Goal: Information Seeking & Learning: Learn about a topic

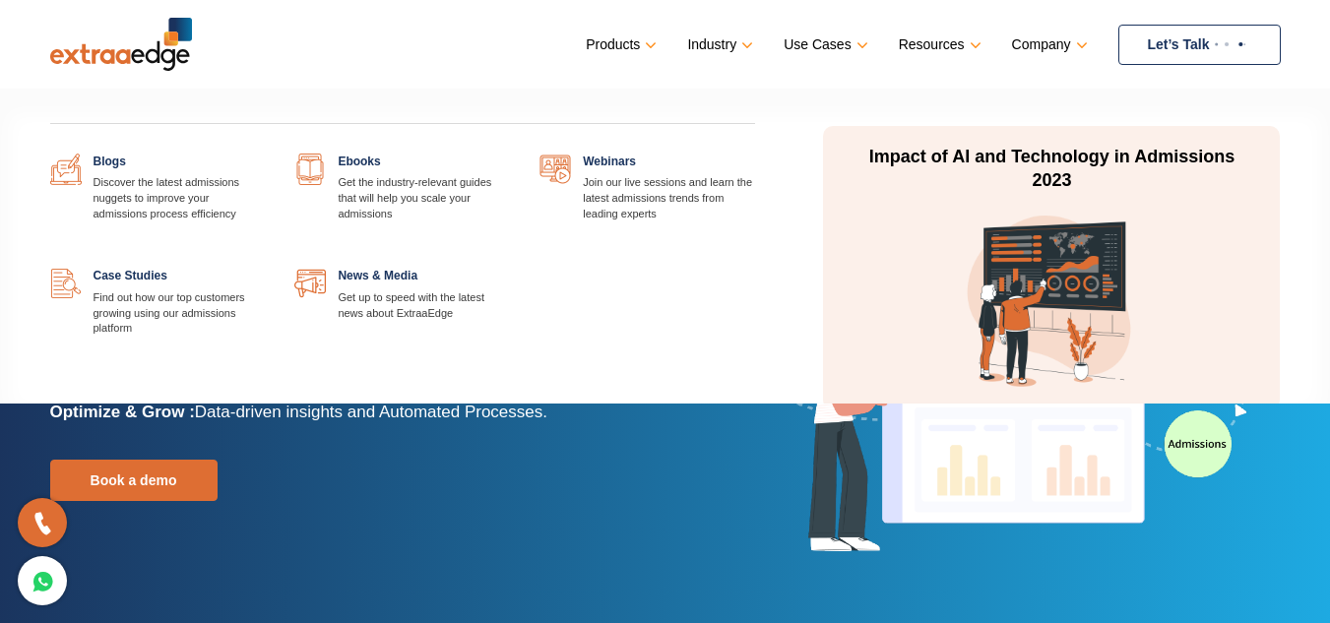
click at [265, 154] on link at bounding box center [265, 154] width 0 height 0
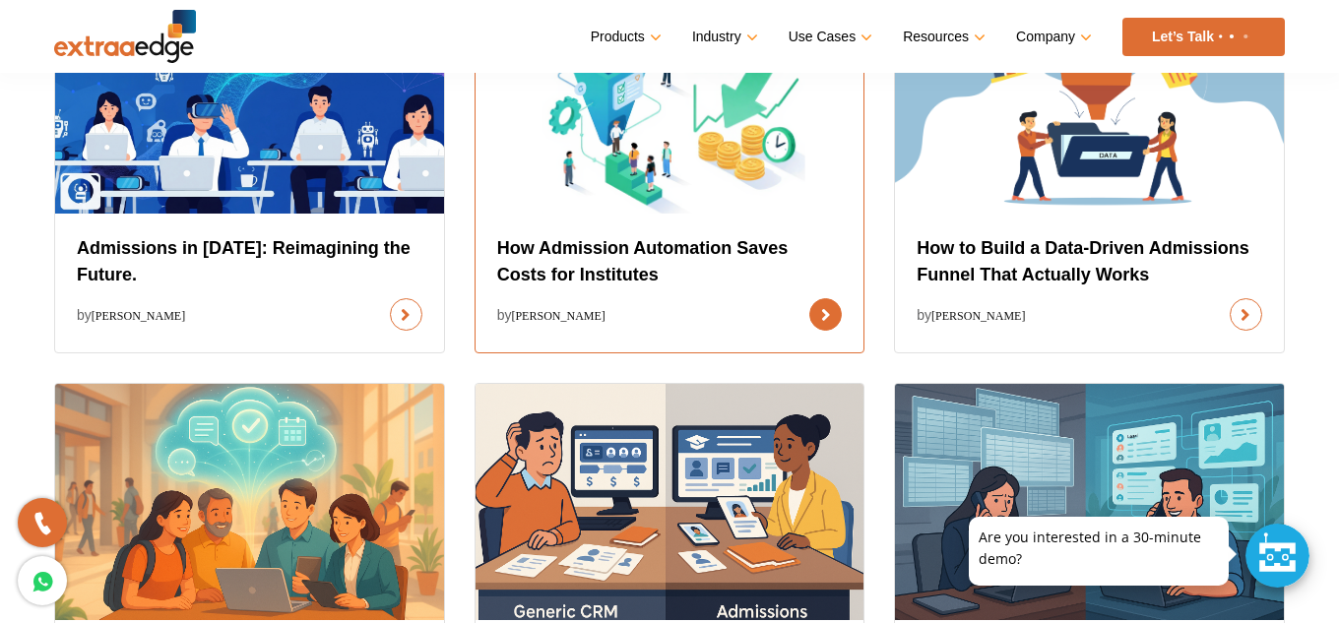
scroll to position [831, 0]
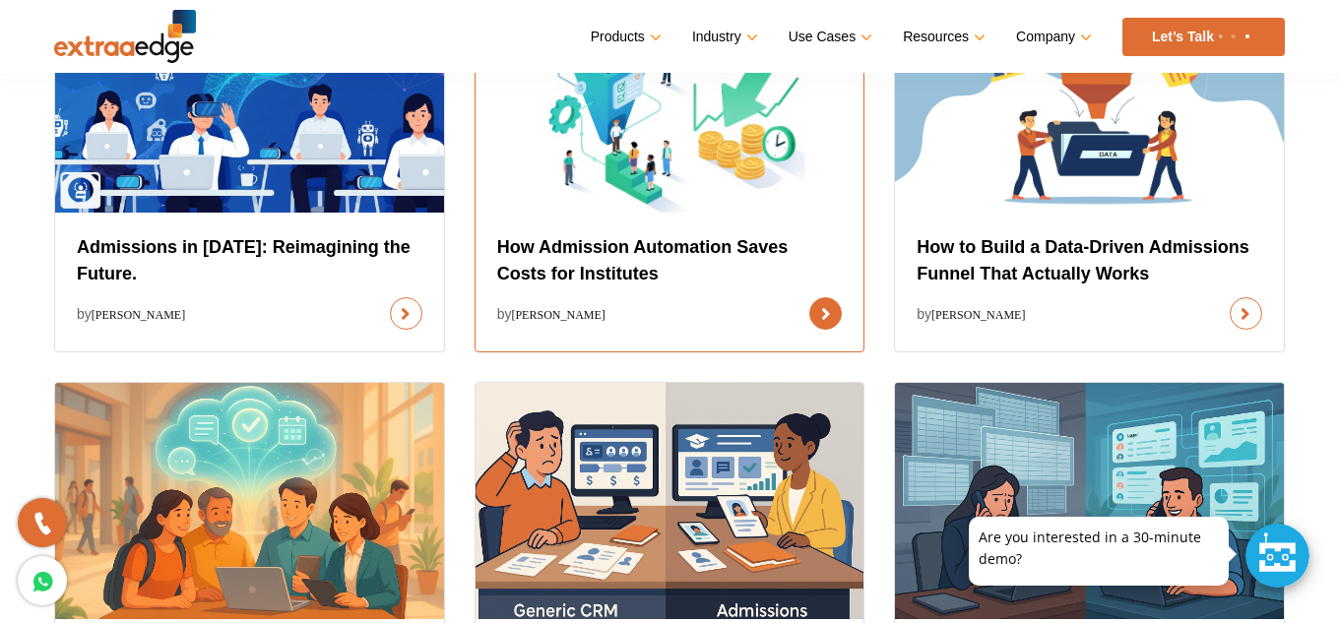
click at [809, 297] on link at bounding box center [825, 313] width 32 height 32
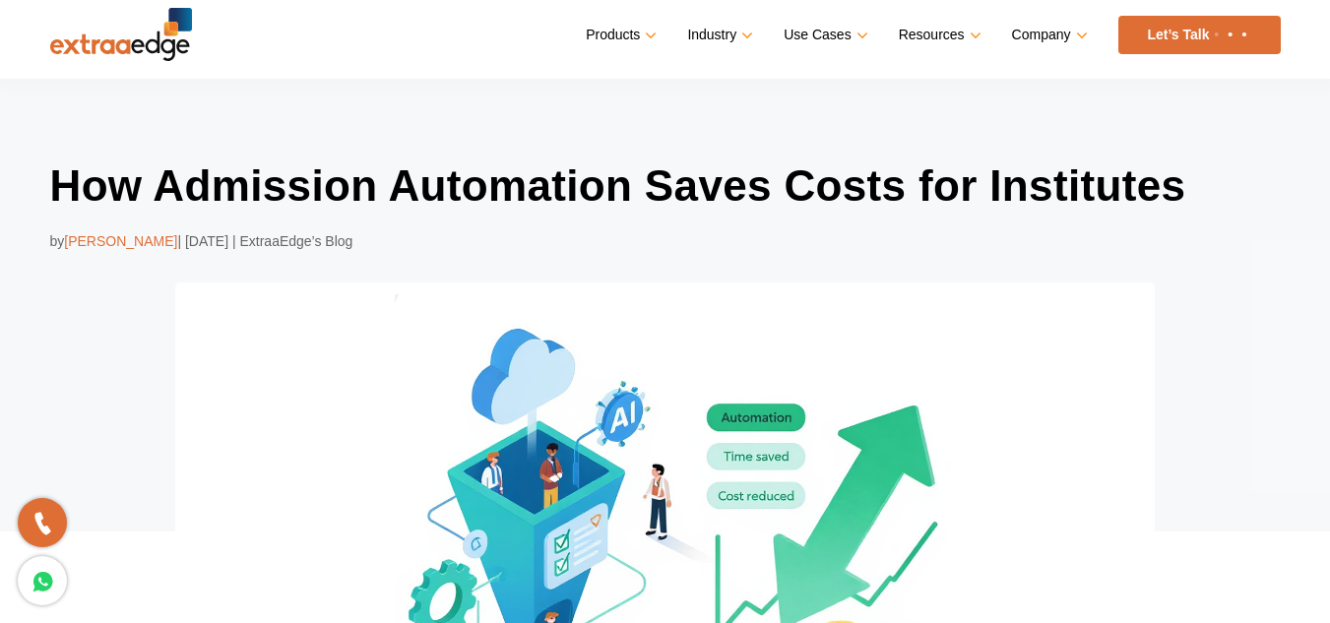
scroll to position [7, 0]
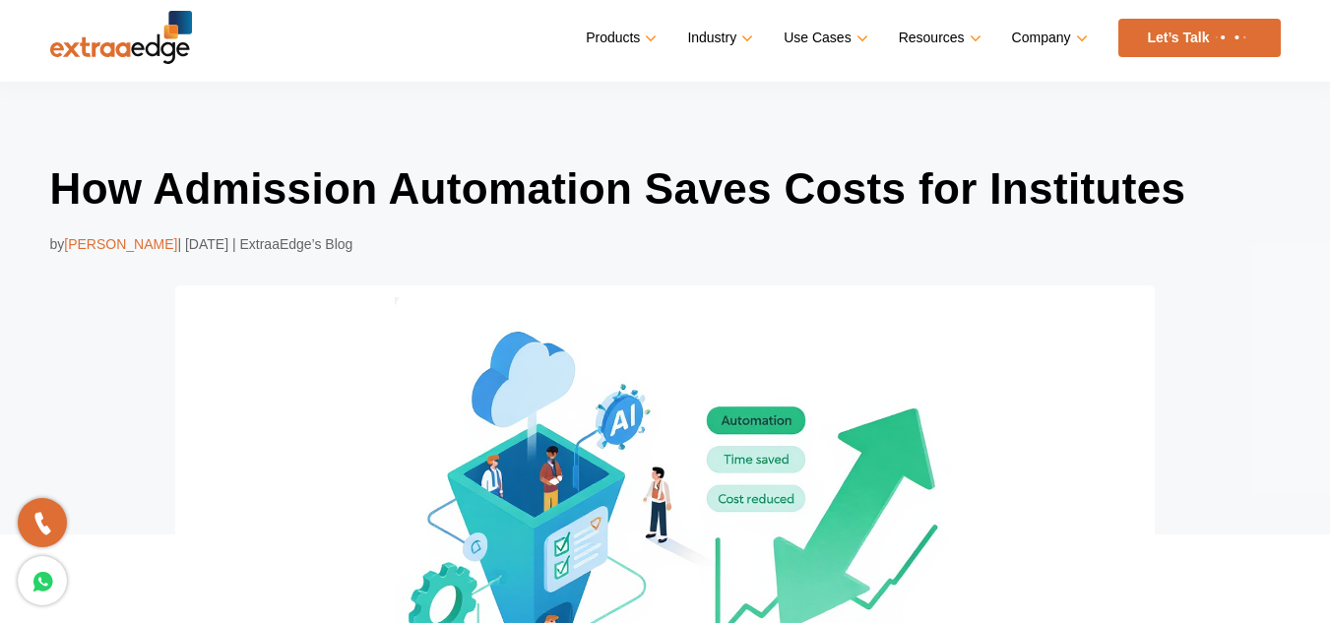
drag, startPoint x: 356, startPoint y: 153, endPoint x: 315, endPoint y: 123, distance: 50.8
click at [315, 123] on div "How Admission Automation Saves Costs for Institutes by Prathmesh Ninghot | Aug …" at bounding box center [665, 459] width 1330 height 755
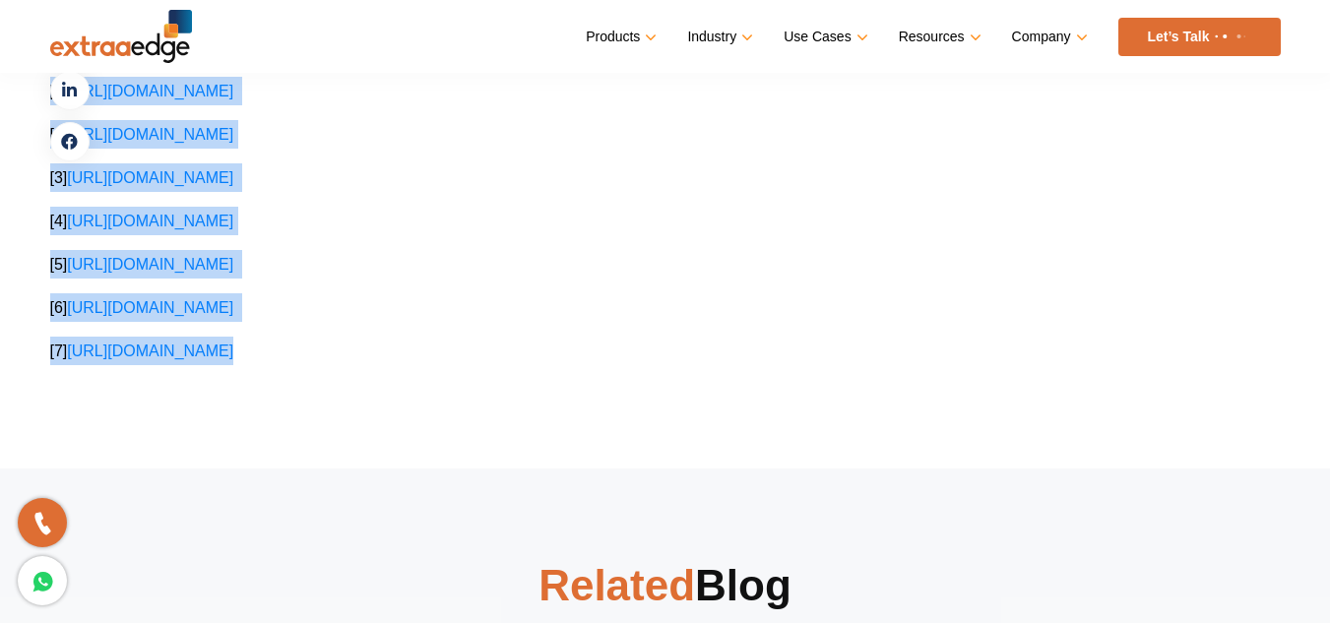
scroll to position [4495, 0]
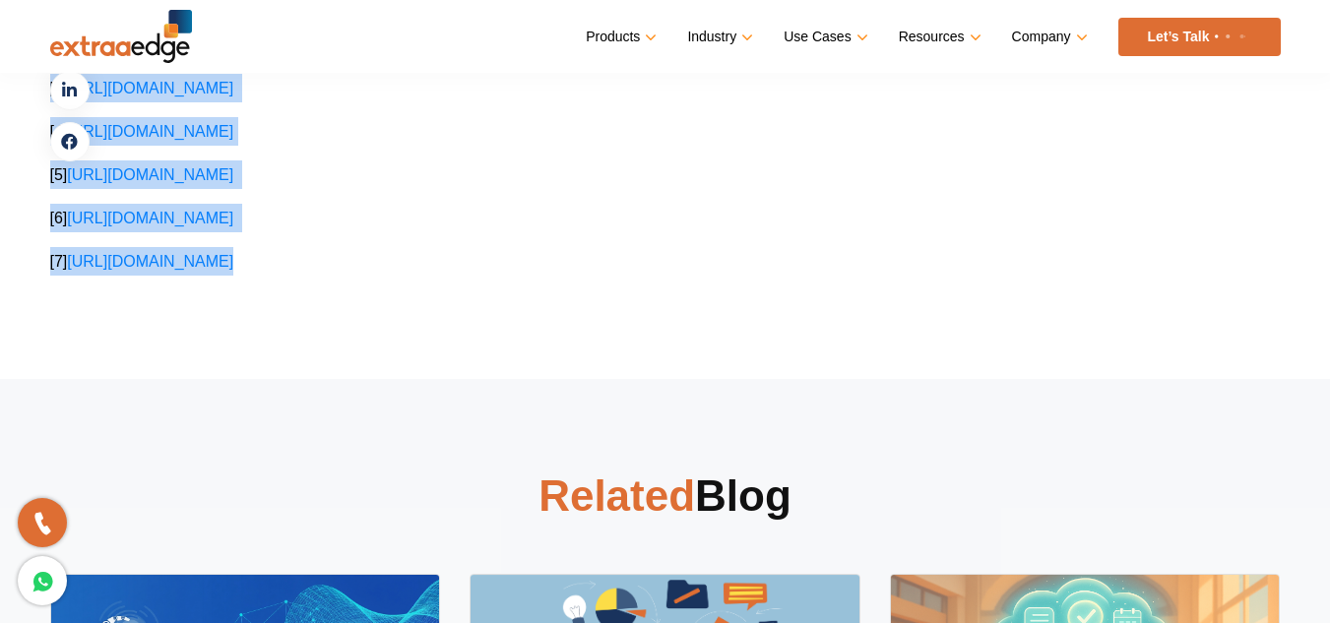
drag, startPoint x: 53, startPoint y: 185, endPoint x: 925, endPoint y: 306, distance: 879.8
copy section "How Admission Automation Saves Costs for Institutes by Prathmesh Ninghot | Aug …"
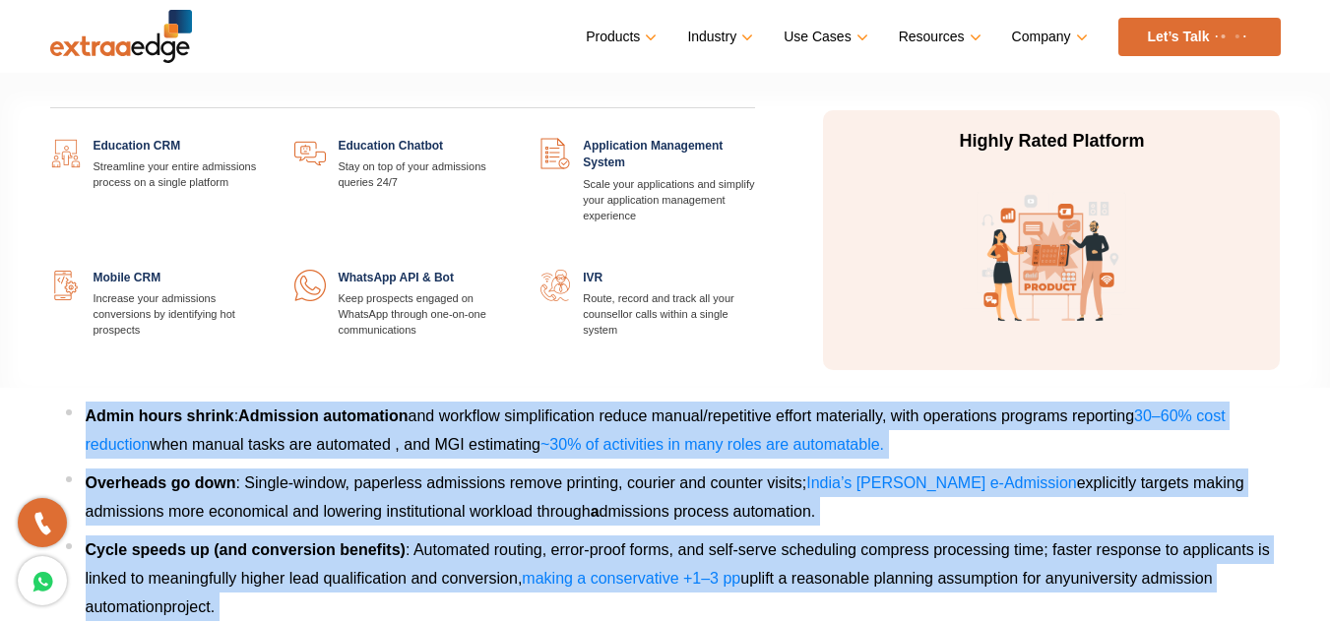
scroll to position [2984, 0]
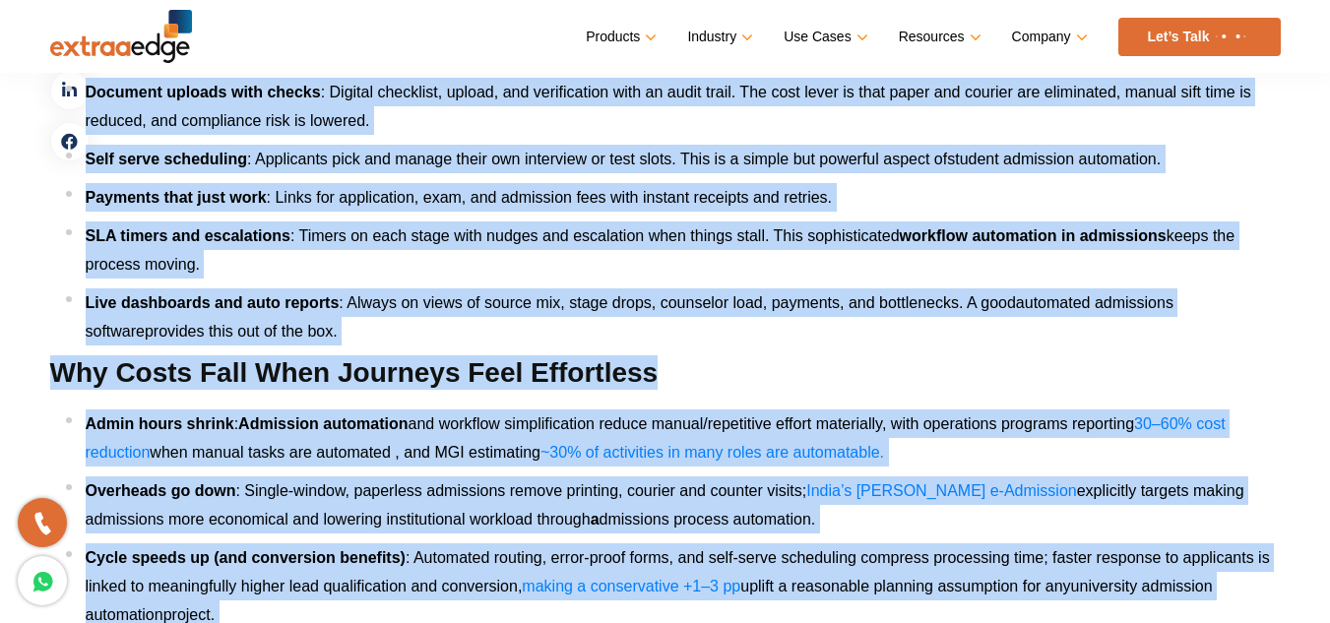
copy section "How Admission Automation Saves Costs for Institutes by Prathmesh Ninghot | Aug …"
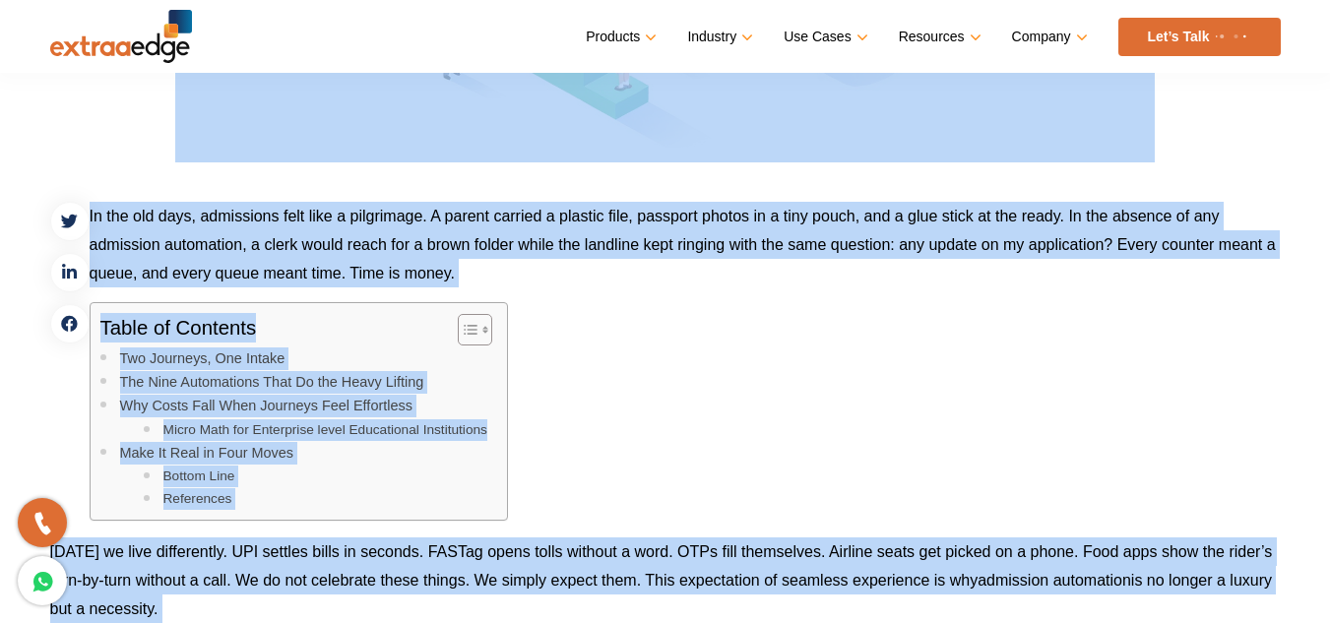
scroll to position [677, 0]
